Goal: Task Accomplishment & Management: Use online tool/utility

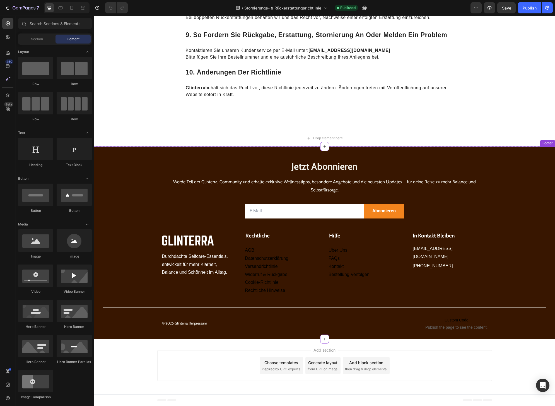
scroll to position [751, 0]
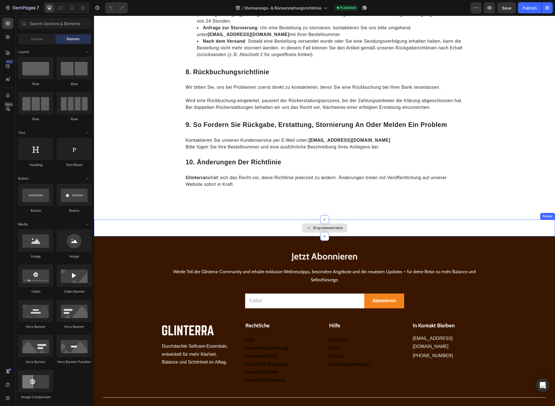
click at [202, 223] on div "Drop element here" at bounding box center [324, 227] width 461 height 17
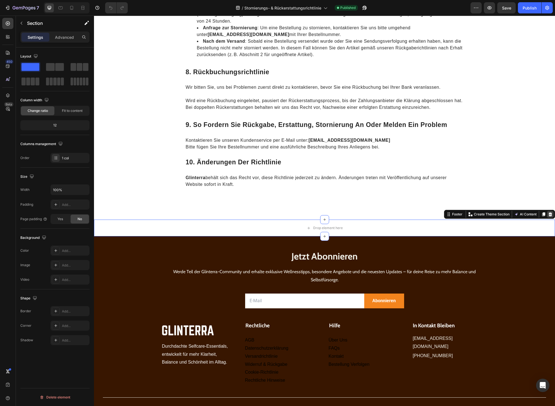
click at [548, 214] on icon at bounding box center [550, 214] width 4 height 4
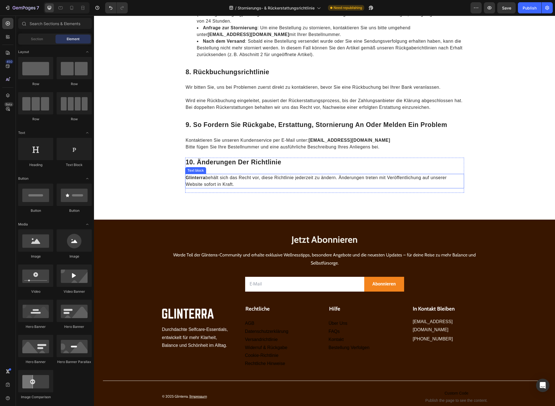
click at [212, 179] on p "Glinterra behält sich das Recht vor, diese Richtlinie jederzeit zu ändern. Ände…" at bounding box center [325, 180] width 278 height 13
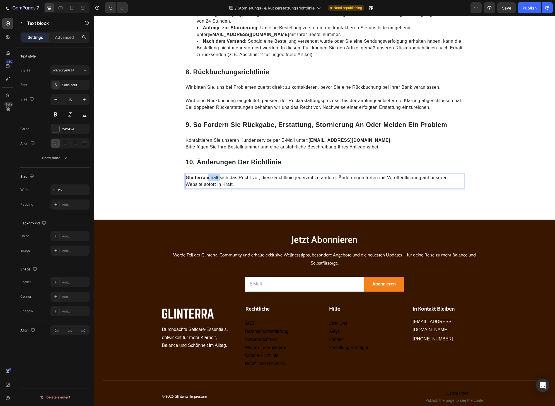
click at [212, 179] on p "Glinterra behält sich das Recht vor, diese Richtlinie jederzeit zu ändern. Ände…" at bounding box center [325, 180] width 278 height 13
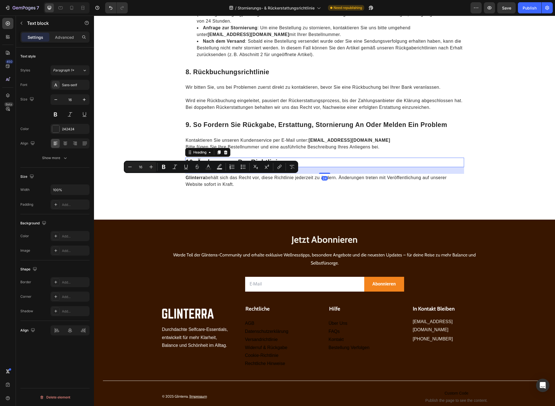
click at [309, 158] on h2 "10. änderungen der richtlinie" at bounding box center [324, 162] width 279 height 9
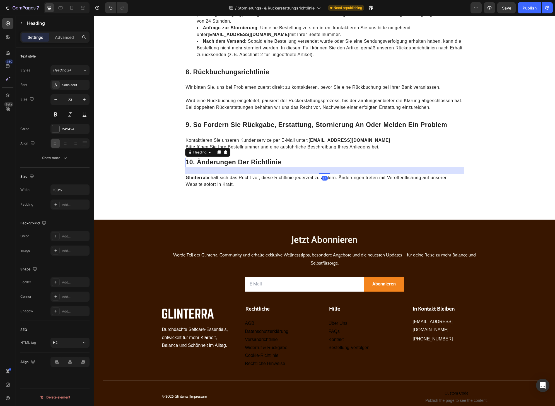
click at [267, 170] on div "24" at bounding box center [324, 170] width 279 height 7
click at [199, 152] on div "Heading" at bounding box center [199, 152] width 15 height 5
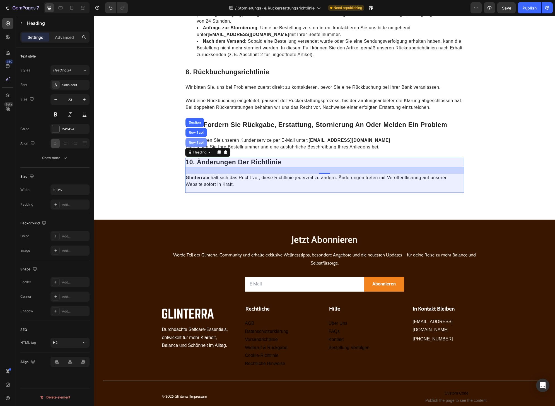
click at [193, 143] on div "Row 1 col" at bounding box center [196, 142] width 17 height 3
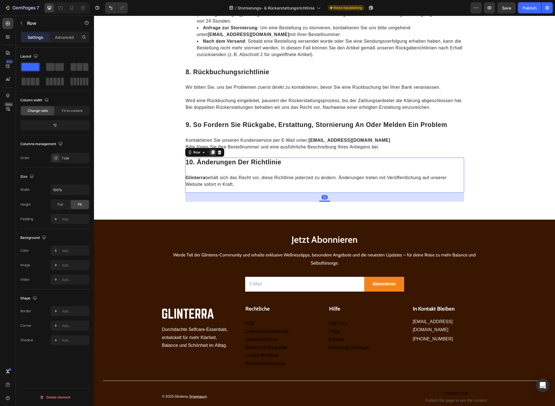
click at [211, 153] on icon at bounding box center [212, 153] width 3 height 4
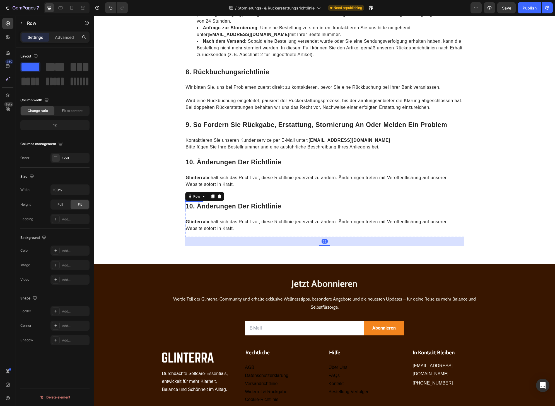
click at [242, 205] on h2 "10. änderungen der richtlinie" at bounding box center [324, 206] width 279 height 9
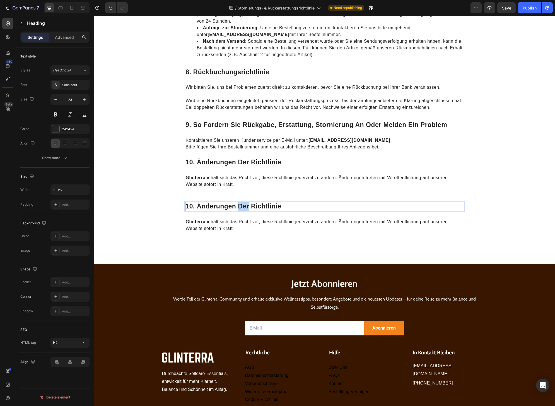
click at [242, 205] on h2 "10. änderungen der richtlinie" at bounding box center [324, 206] width 279 height 9
click at [188, 206] on p "10. änderungen der richtlinie" at bounding box center [325, 206] width 278 height 8
click at [214, 223] on p "Glinterra behält sich das Recht vor, diese Richtlinie jederzeit zu ändern. Ände…" at bounding box center [325, 224] width 278 height 13
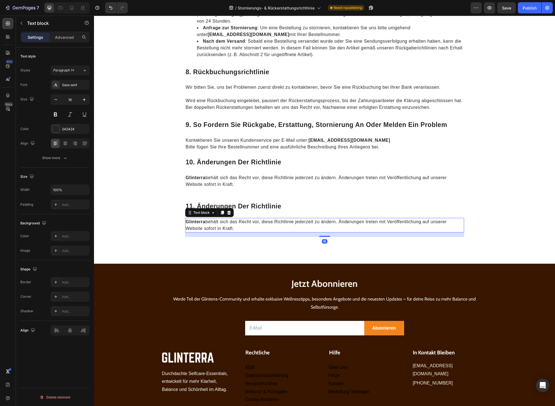
click at [214, 223] on p "Glinterra behält sich das Recht vor, diese Richtlinie jederzeit zu ändern. Ände…" at bounding box center [325, 224] width 278 height 13
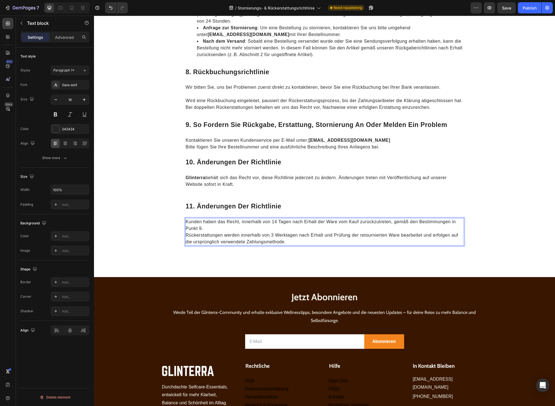
click at [217, 231] on p "Kunden haben das Recht, innerhalb von 14 Tagen nach Erhalt der Ware vom Kauf zu…" at bounding box center [325, 224] width 278 height 13
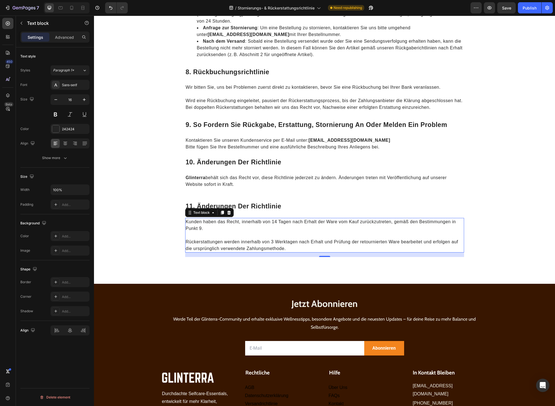
click at [246, 207] on p "11. änderungen der richtlinie" at bounding box center [325, 206] width 278 height 8
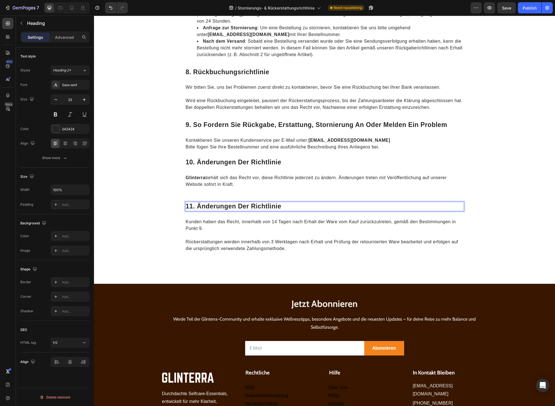
click at [238, 207] on p "11. änderungen der richtlinie" at bounding box center [325, 206] width 278 height 8
drag, startPoint x: 205, startPoint y: 208, endPoint x: 202, endPoint y: 207, distance: 3.1
click at [205, 207] on p "11. änderungen der richtlinie" at bounding box center [325, 206] width 278 height 8
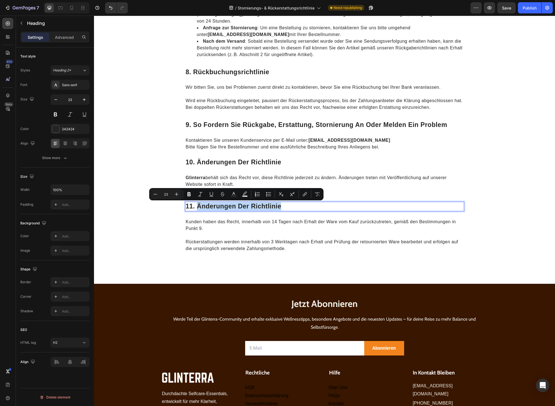
drag, startPoint x: 195, startPoint y: 206, endPoint x: 292, endPoint y: 207, distance: 96.2
click at [292, 207] on p "11. änderungen der richtlinie" at bounding box center [325, 206] width 278 height 8
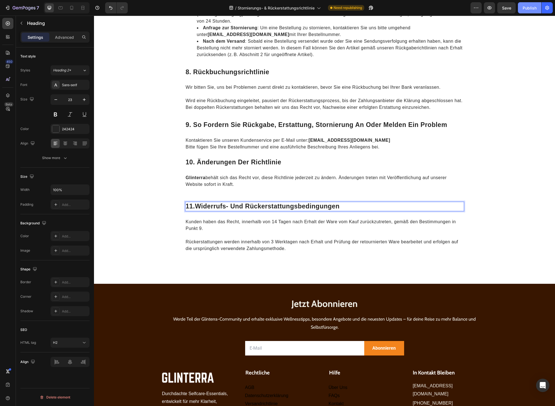
click at [527, 10] on div "Publish" at bounding box center [529, 8] width 14 height 6
